Goal: Task Accomplishment & Management: Manage account settings

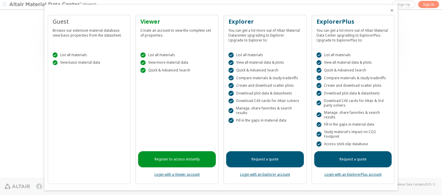
click at [390, 10] on icon "Close" at bounding box center [392, 10] width 5 height 5
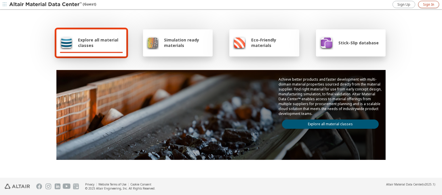
click at [429, 4] on span "Sign In" at bounding box center [428, 4] width 11 height 5
click at [46, 5] on img at bounding box center [45, 5] width 73 height 6
click at [98, 43] on span "Explore all material classes" at bounding box center [100, 42] width 45 height 11
click at [328, 123] on link "Explore all material classes" at bounding box center [330, 123] width 97 height 9
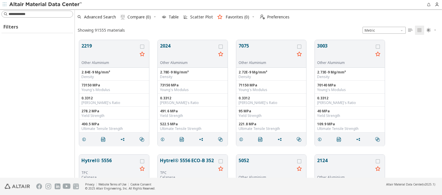
scroll to position [138, 363]
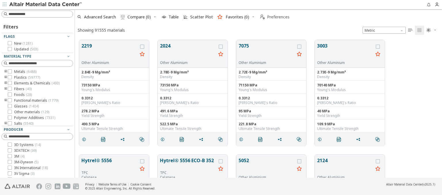
click at [273, 17] on span "Preferences" at bounding box center [278, 17] width 22 height 4
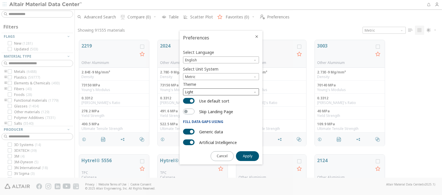
click at [221, 92] on span "Light" at bounding box center [221, 91] width 76 height 7
click at [194, 106] on span "Light Blue" at bounding box center [194, 106] width 16 height 5
click at [248, 155] on span "Apply" at bounding box center [248, 156] width 10 height 5
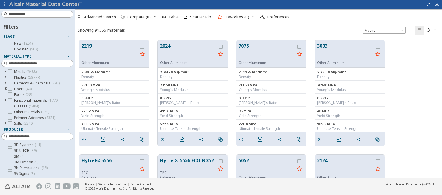
click at [46, 5] on img at bounding box center [45, 5] width 73 height 6
